Goal: Information Seeking & Learning: Check status

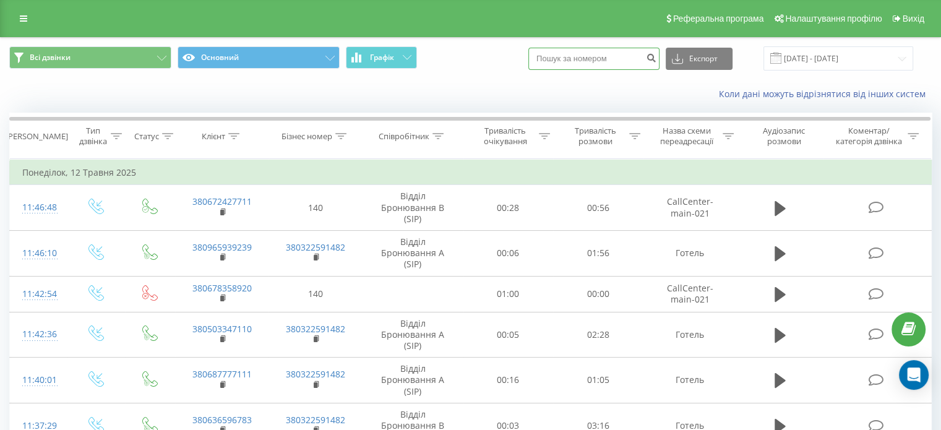
click at [581, 62] on input at bounding box center [593, 59] width 131 height 22
paste input "380673136355"
type input "380673136355"
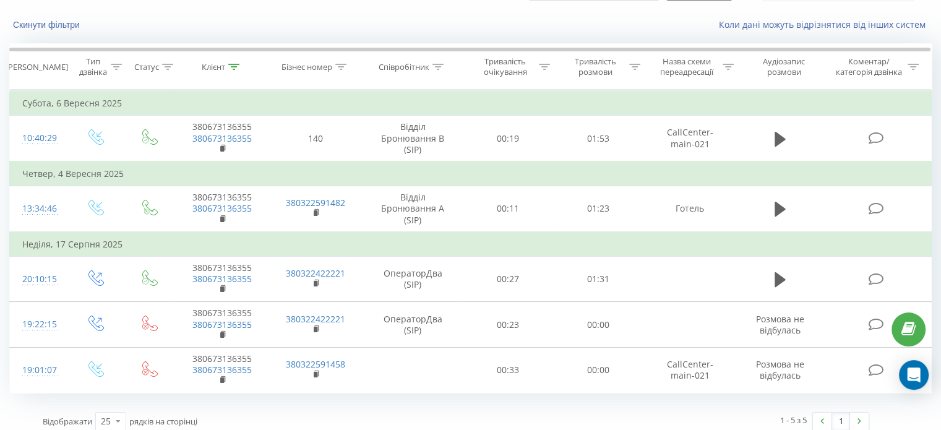
scroll to position [71, 0]
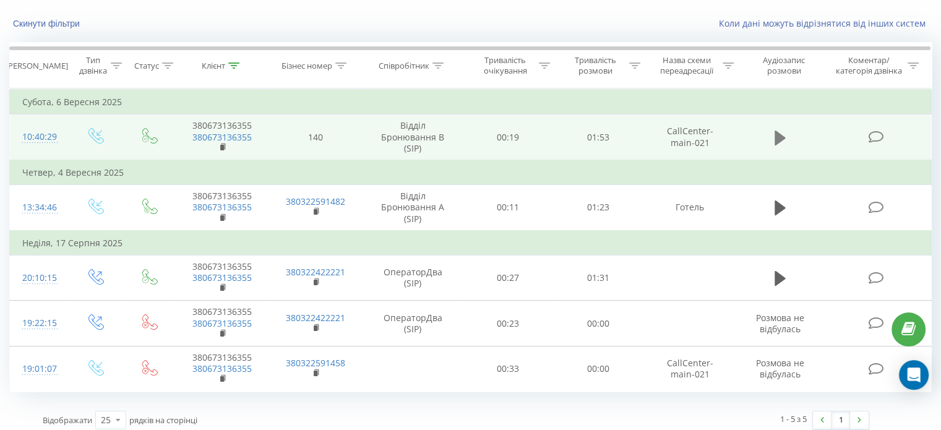
click at [781, 129] on icon at bounding box center [779, 137] width 11 height 17
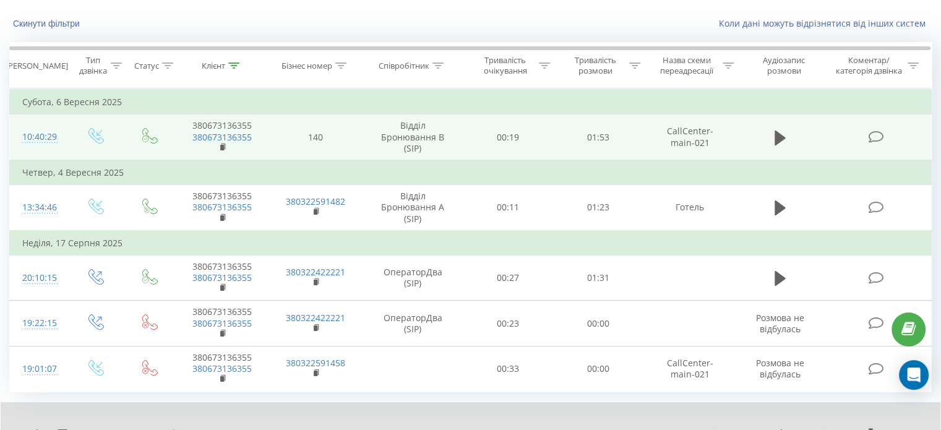
scroll to position [0, 0]
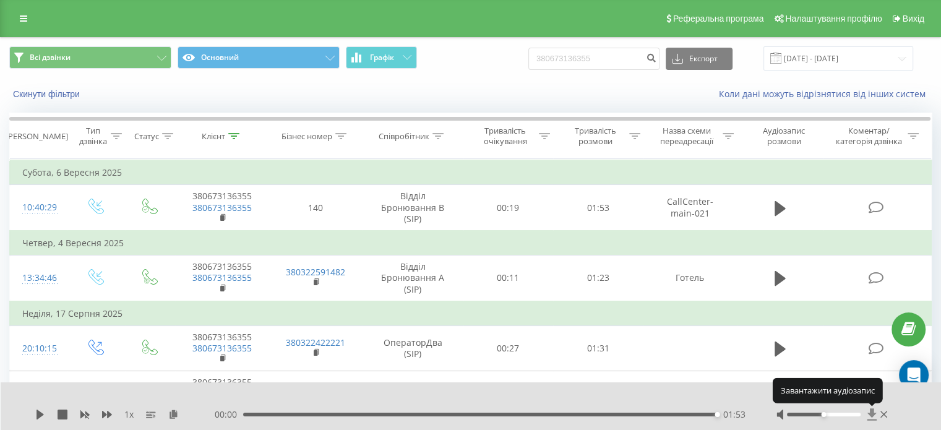
click at [870, 417] on icon at bounding box center [871, 414] width 11 height 12
